Goal: Task Accomplishment & Management: Complete application form

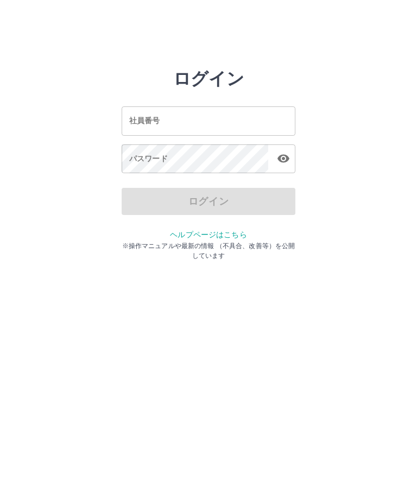
click at [147, 124] on div "社員番号 社員番号" at bounding box center [209, 120] width 174 height 29
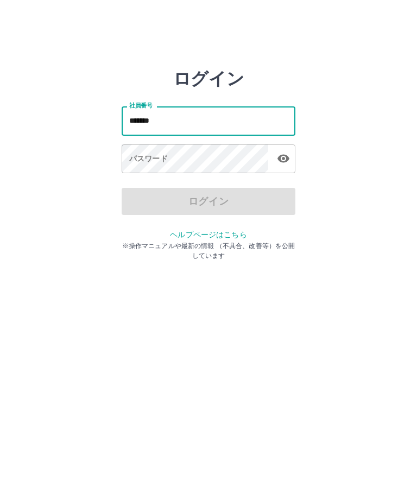
type input "*******"
click at [138, 160] on div "パスワード パスワード" at bounding box center [209, 159] width 174 height 30
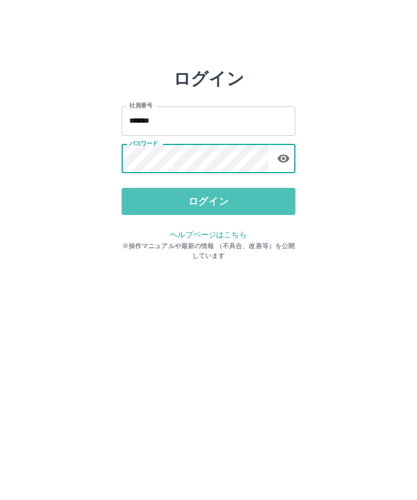
click at [221, 203] on button "ログイン" at bounding box center [209, 201] width 174 height 27
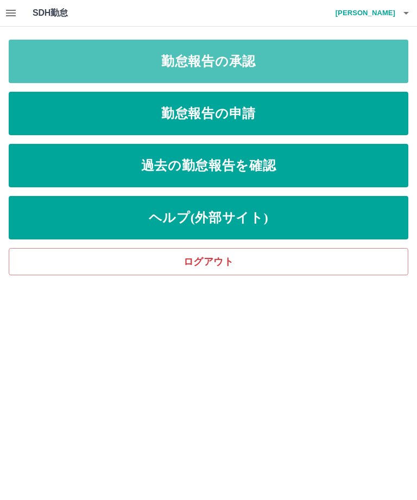
click at [248, 66] on link "勤怠報告の承認" at bounding box center [208, 61] width 399 height 43
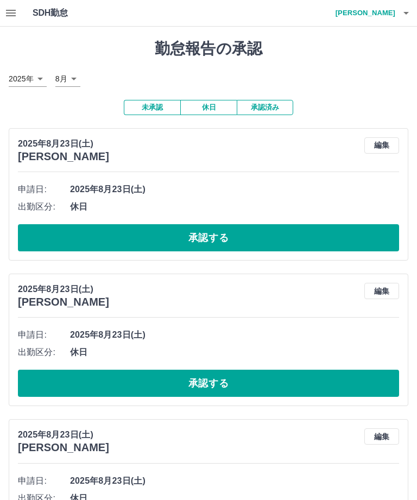
click at [216, 240] on button "承認する" at bounding box center [208, 237] width 381 height 27
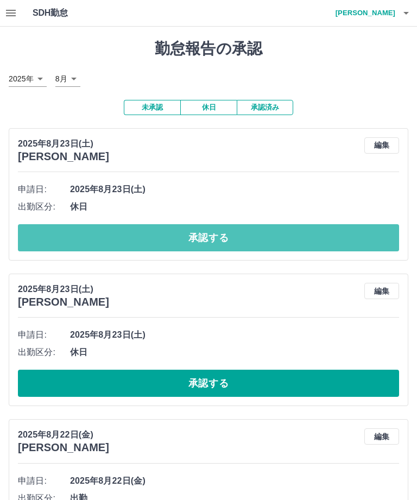
click at [224, 238] on button "承認する" at bounding box center [208, 237] width 381 height 27
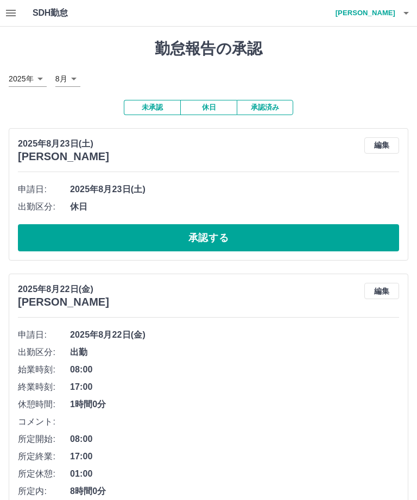
click at [226, 236] on button "承認する" at bounding box center [208, 237] width 381 height 27
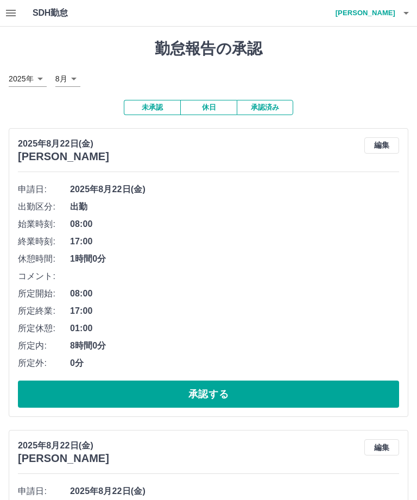
click at [226, 395] on button "承認する" at bounding box center [208, 393] width 381 height 27
click at [218, 391] on button "承認する" at bounding box center [208, 393] width 381 height 27
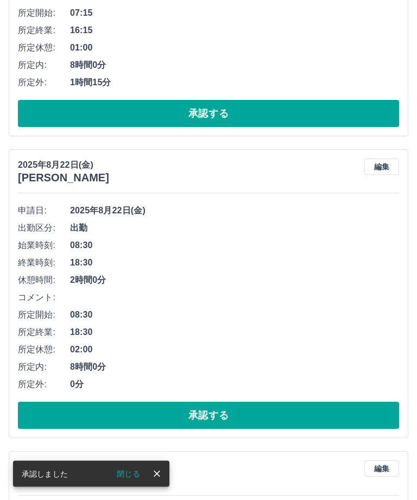
scroll to position [281, 0]
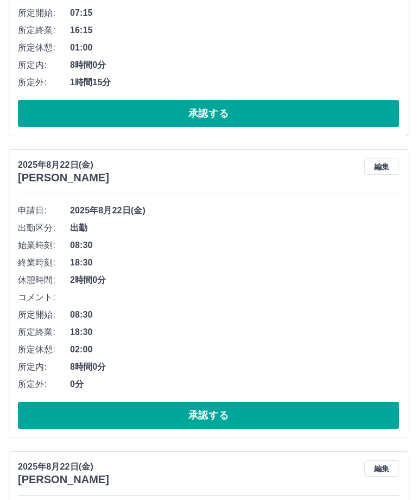
click at [215, 419] on button "承認する" at bounding box center [208, 415] width 381 height 27
click at [230, 417] on button "承認する" at bounding box center [208, 415] width 381 height 27
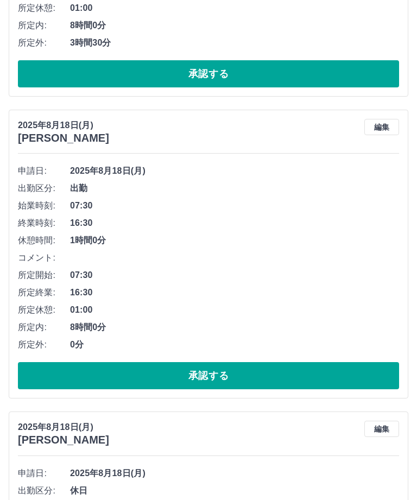
scroll to position [913, 0]
click at [233, 376] on button "承認する" at bounding box center [208, 375] width 381 height 27
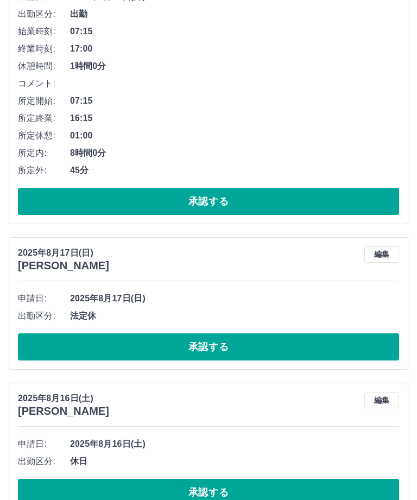
scroll to position [1412, 0]
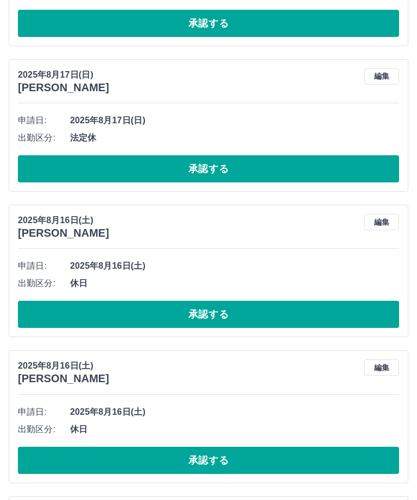
click at [233, 312] on button "承認する" at bounding box center [208, 314] width 381 height 27
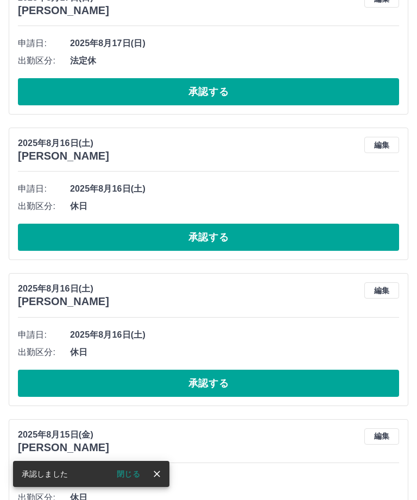
scroll to position [1499, 0]
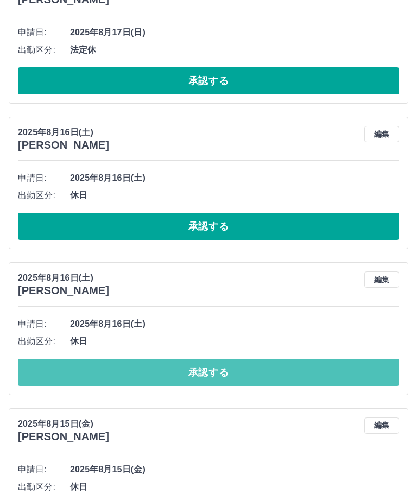
click at [231, 363] on button "承認する" at bounding box center [208, 372] width 381 height 27
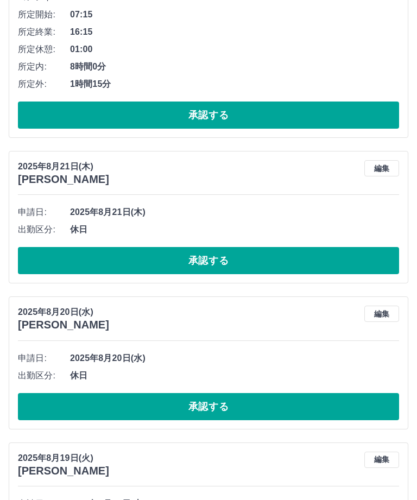
scroll to position [306, 0]
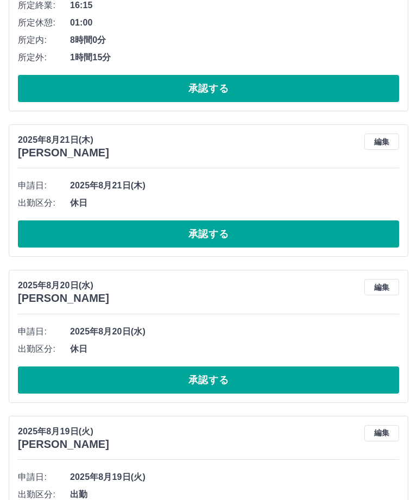
click at [238, 227] on button "承認する" at bounding box center [208, 233] width 381 height 27
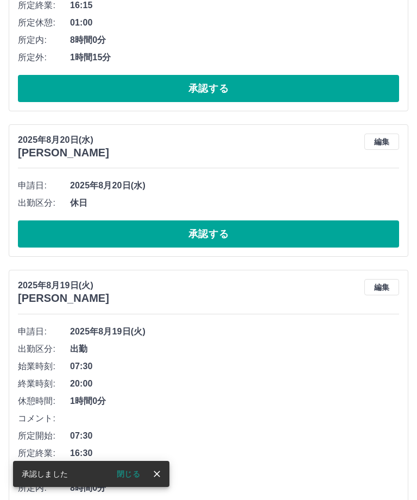
click at [239, 231] on button "承認する" at bounding box center [208, 233] width 381 height 27
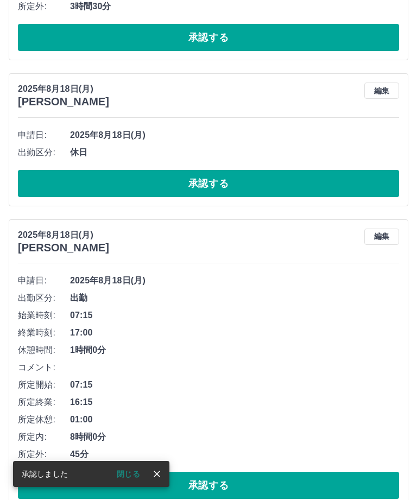
scroll to position [659, 0]
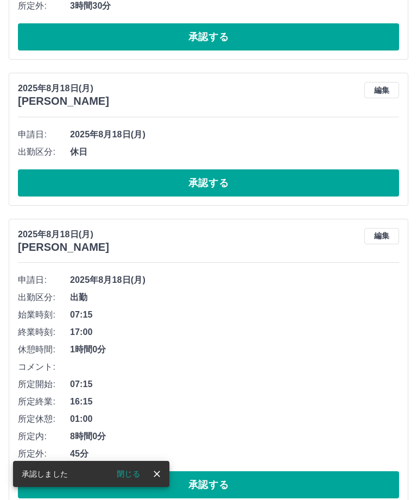
click at [256, 175] on button "承認する" at bounding box center [208, 182] width 381 height 27
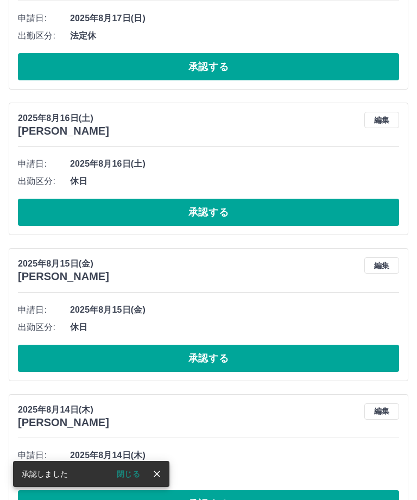
scroll to position [1118, 0]
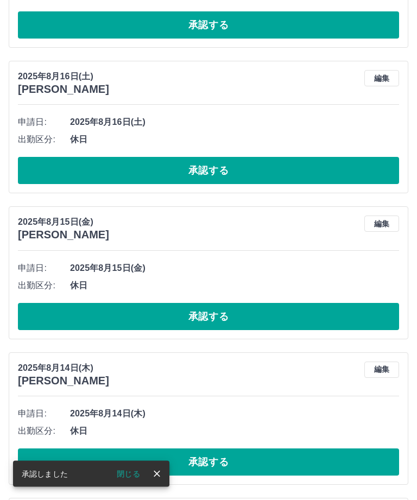
click at [253, 311] on button "承認する" at bounding box center [208, 316] width 381 height 27
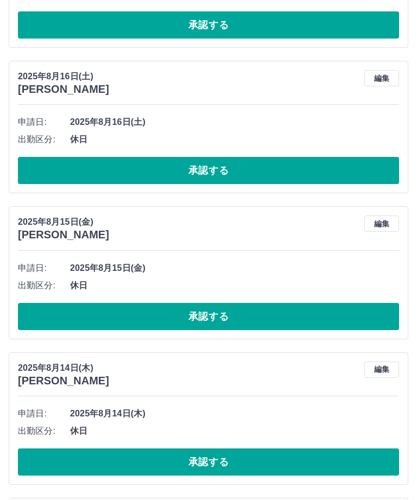
scroll to position [1118, 0]
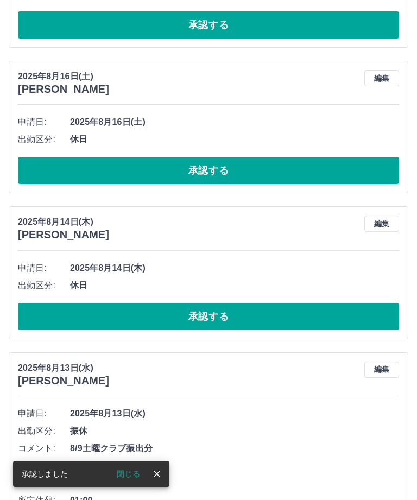
click at [247, 307] on button "承認する" at bounding box center [208, 316] width 381 height 27
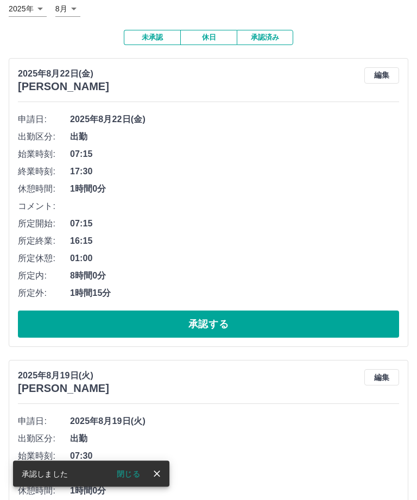
scroll to position [0, 0]
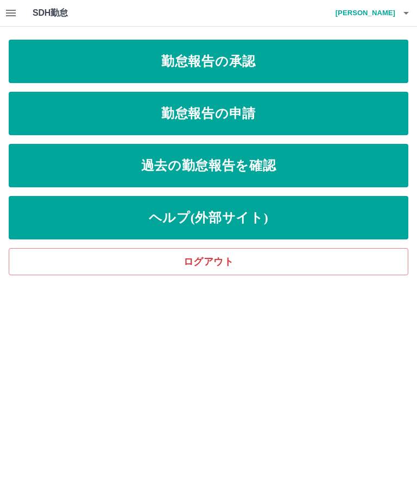
click at [239, 115] on link "勤怠報告の申請" at bounding box center [208, 113] width 399 height 43
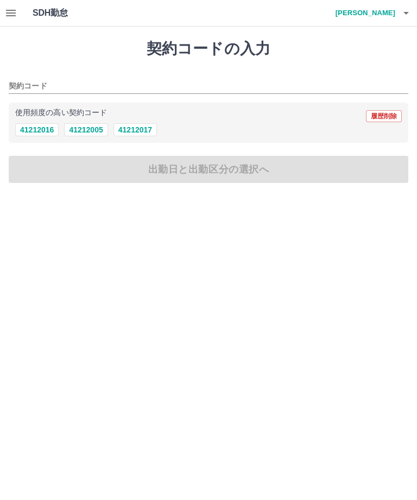
click at [91, 129] on button "41212005" at bounding box center [85, 129] width 43 height 13
type input "********"
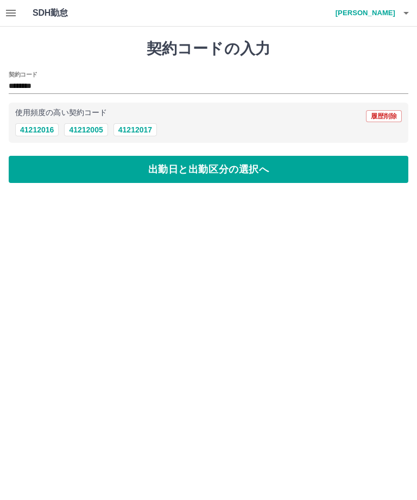
click at [233, 175] on button "出勤日と出勤区分の選択へ" at bounding box center [208, 169] width 399 height 27
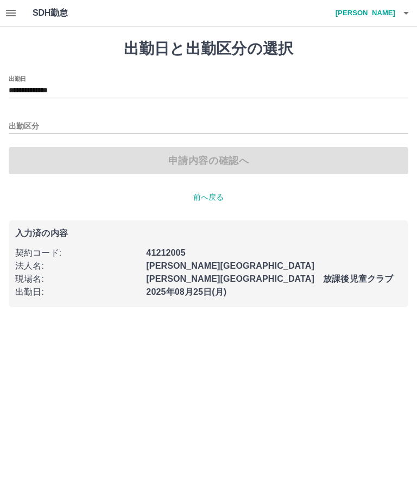
click at [66, 89] on input "**********" at bounding box center [208, 91] width 399 height 14
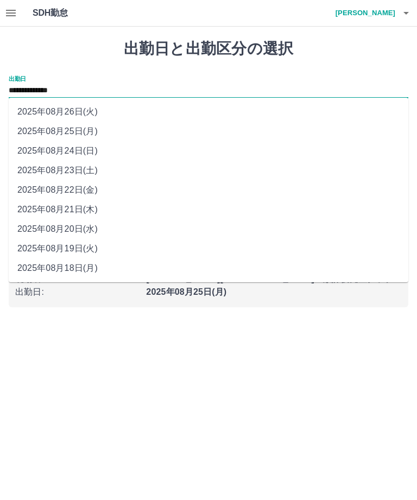
click at [75, 174] on li "2025年08月23日(土)" at bounding box center [208, 171] width 399 height 20
type input "**********"
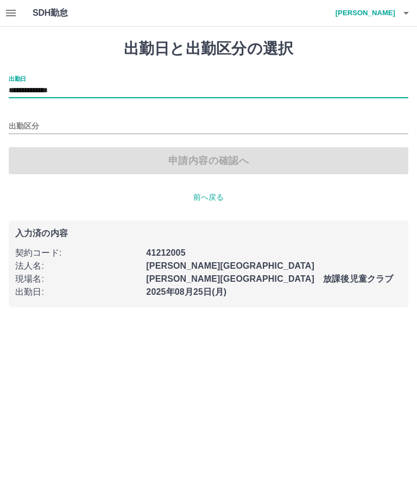
click at [22, 132] on input "出勤区分" at bounding box center [208, 127] width 399 height 14
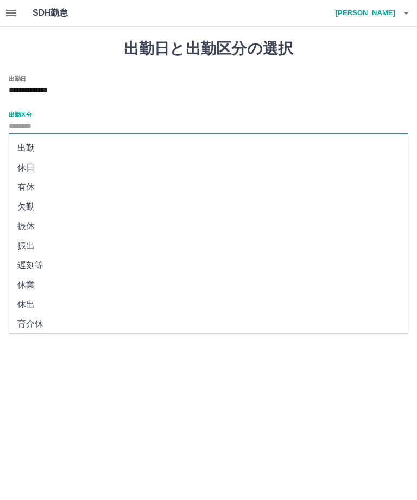
click at [27, 170] on li "休日" at bounding box center [208, 168] width 399 height 20
type input "**"
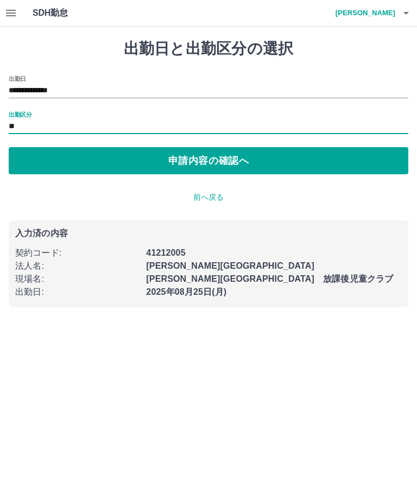
click at [224, 162] on button "申請内容の確認へ" at bounding box center [208, 160] width 399 height 27
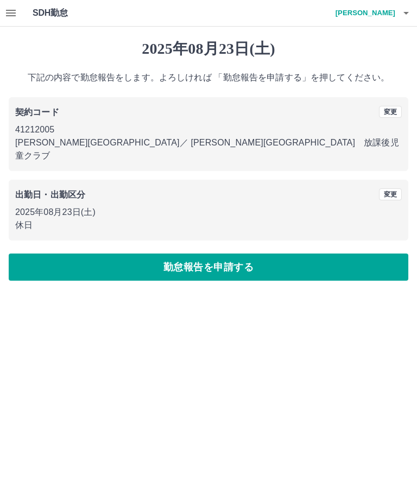
click at [244, 258] on button "勤怠報告を申請する" at bounding box center [208, 266] width 399 height 27
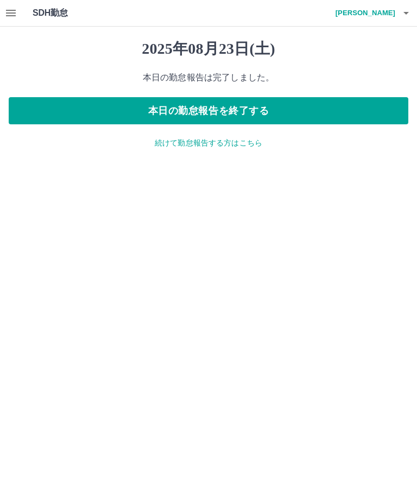
click at [223, 146] on p "続けて勤怠報告する方はこちら" at bounding box center [208, 142] width 399 height 11
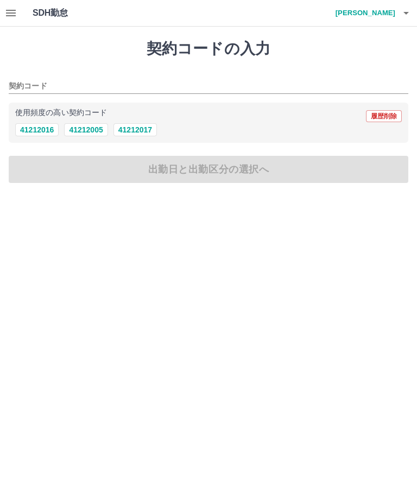
click at [211, 119] on div "使用頻度の高い契約コード 履歴削除" at bounding box center [208, 116] width 386 height 14
click at [82, 130] on button "41212005" at bounding box center [85, 129] width 43 height 13
type input "********"
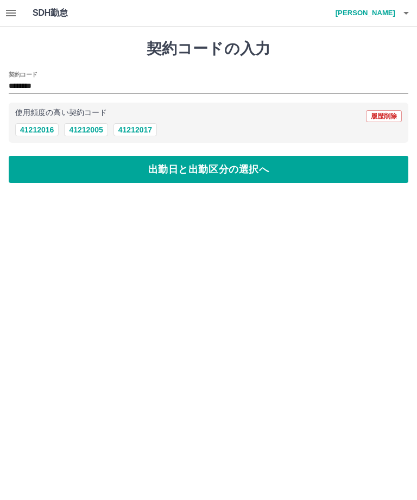
click at [220, 174] on button "出勤日と出勤区分の選択へ" at bounding box center [208, 169] width 399 height 27
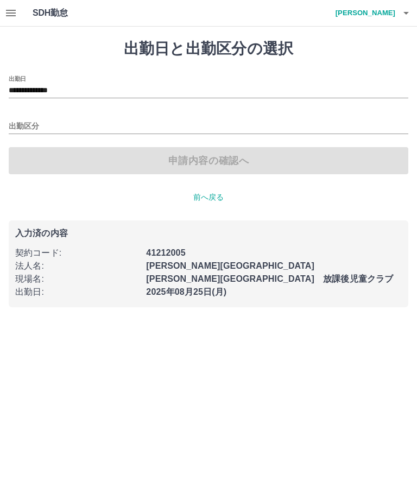
click at [68, 87] on input "**********" at bounding box center [208, 91] width 399 height 14
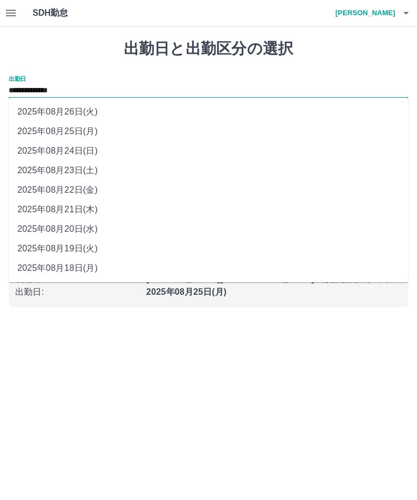
click at [81, 149] on li "2025年08月24日(日)" at bounding box center [208, 151] width 399 height 20
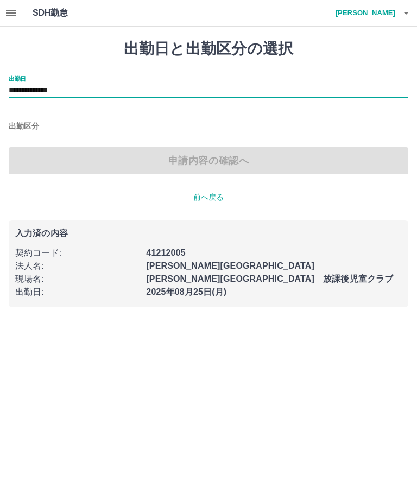
type input "**********"
click at [29, 127] on input "出勤区分" at bounding box center [208, 127] width 399 height 14
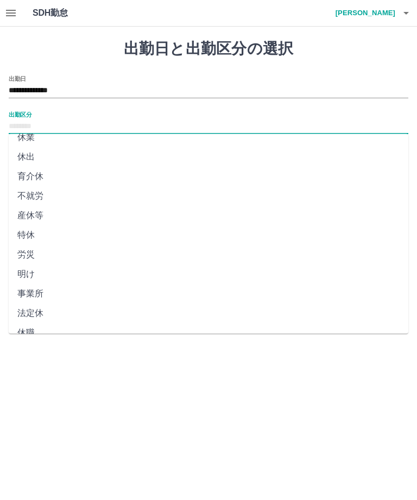
scroll to position [147, 0]
click at [39, 315] on li "法定休" at bounding box center [208, 314] width 399 height 20
type input "***"
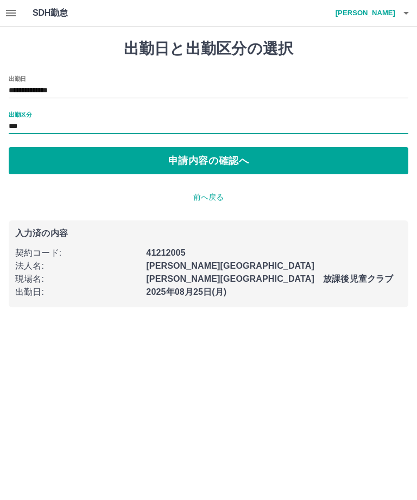
click at [230, 159] on button "申請内容の確認へ" at bounding box center [208, 160] width 399 height 27
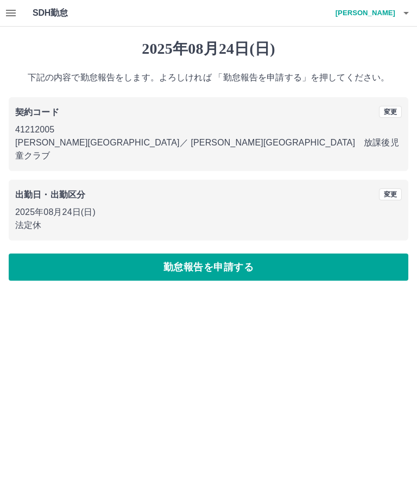
click at [258, 255] on button "勤怠報告を申請する" at bounding box center [208, 266] width 399 height 27
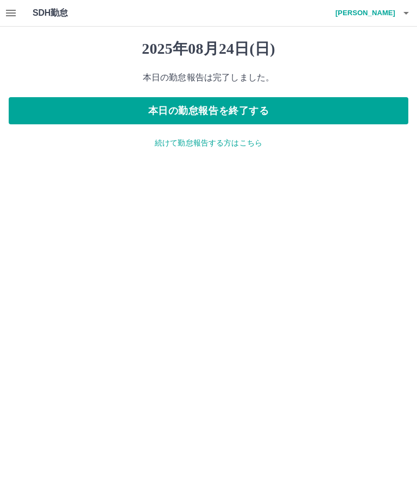
click at [397, 15] on button "button" at bounding box center [406, 13] width 22 height 26
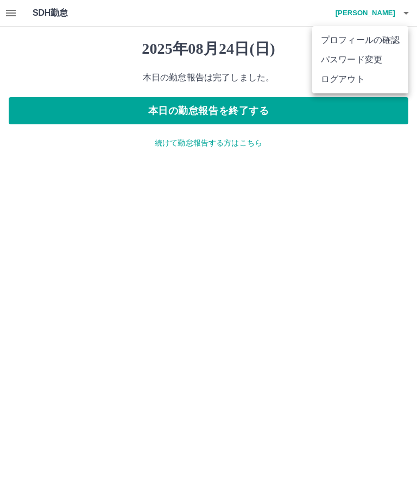
click at [354, 79] on li "ログアウト" at bounding box center [360, 79] width 96 height 20
